Goal: Book appointment/travel/reservation

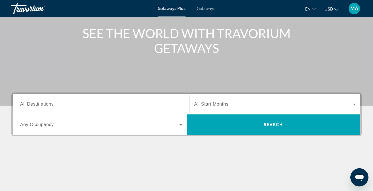
scroll to position [66, 0]
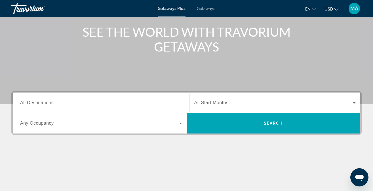
click at [40, 124] on span "Any Occupancy" at bounding box center [37, 122] width 34 height 5
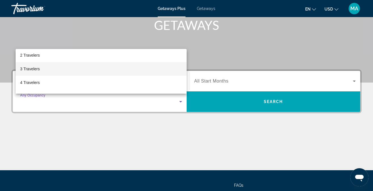
scroll to position [21, 0]
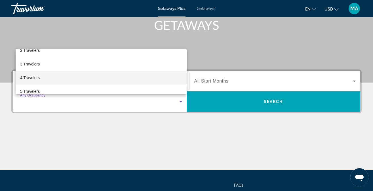
click at [37, 78] on span "4 Travelers" at bounding box center [30, 77] width 20 height 7
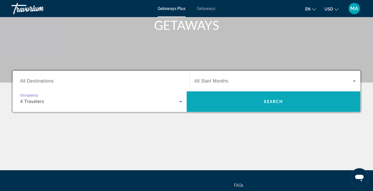
click at [238, 104] on span "Search" at bounding box center [274, 102] width 174 height 14
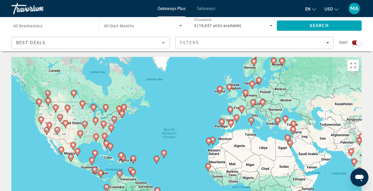
click at [38, 93] on div "To activate drag with keyboard, press Alt + Enter. Once in keyboard drag state,…" at bounding box center [186, 142] width 351 height 170
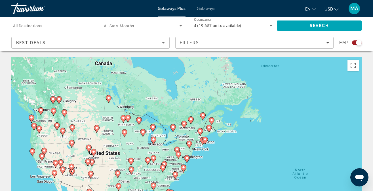
click at [39, 93] on div "To activate drag with keyboard, press Alt + Enter. Once in keyboard drag state,…" at bounding box center [186, 142] width 351 height 170
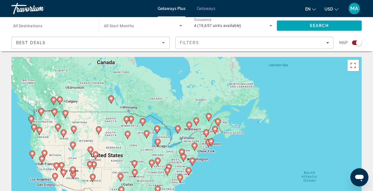
click at [39, 93] on div "To activate drag with keyboard, press Alt + Enter. Once in keyboard drag state,…" at bounding box center [186, 142] width 351 height 170
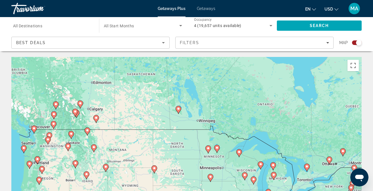
click at [40, 105] on div "To activate drag with keyboard, press Alt + Enter. Once in keyboard drag state,…" at bounding box center [186, 142] width 351 height 170
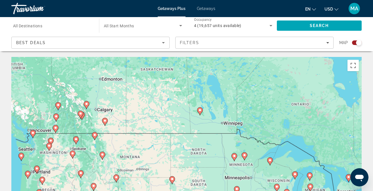
click at [40, 105] on div "To activate drag with keyboard, press Alt + Enter. Once in keyboard drag state,…" at bounding box center [186, 142] width 351 height 170
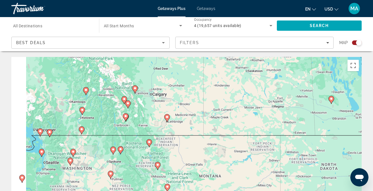
drag, startPoint x: 41, startPoint y: 117, endPoint x: 60, endPoint y: 87, distance: 35.8
click at [60, 87] on div "To activate drag with keyboard, press Alt + Enter. Once in keyboard drag state,…" at bounding box center [186, 142] width 351 height 170
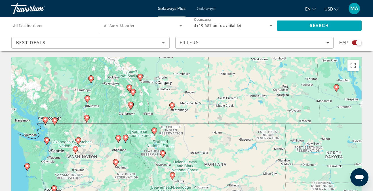
click at [45, 122] on icon "Main content" at bounding box center [45, 120] width 5 height 7
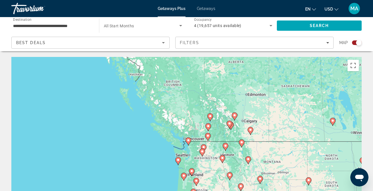
click at [190, 142] on icon "Main content" at bounding box center [189, 141] width 6 height 8
type input "**********"
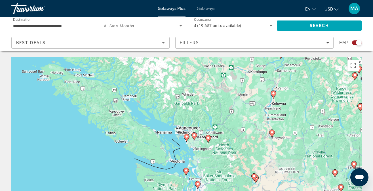
click at [187, 135] on image "Main content" at bounding box center [186, 136] width 3 height 3
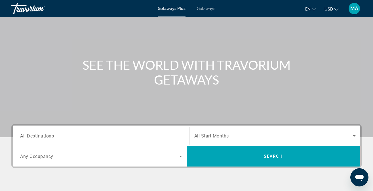
scroll to position [14, 0]
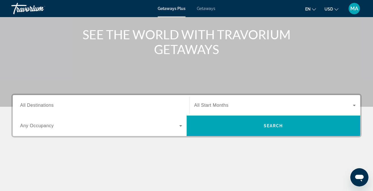
scroll to position [68, 0]
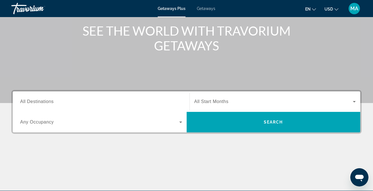
click at [39, 123] on span "Any Occupancy" at bounding box center [37, 121] width 34 height 5
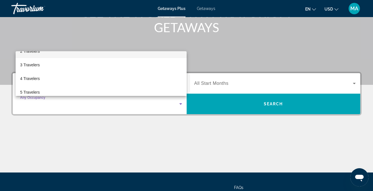
scroll to position [24, 0]
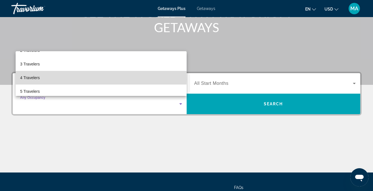
click at [44, 78] on mat-option "4 Travelers" at bounding box center [101, 78] width 171 height 14
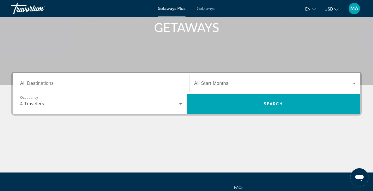
click at [214, 83] on span "All Start Months" at bounding box center [212, 83] width 34 height 5
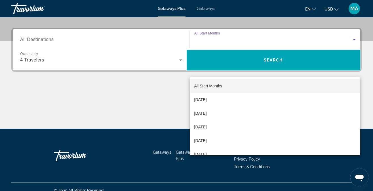
scroll to position [137, 0]
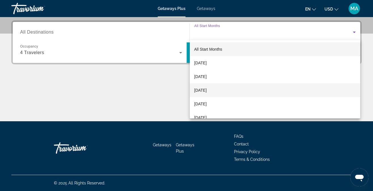
click at [207, 88] on span "[DATE]" at bounding box center [201, 90] width 12 height 7
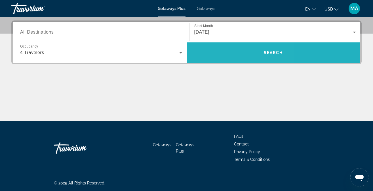
click at [220, 59] on span "Search" at bounding box center [274, 53] width 174 height 14
